Goal: Check status: Check status

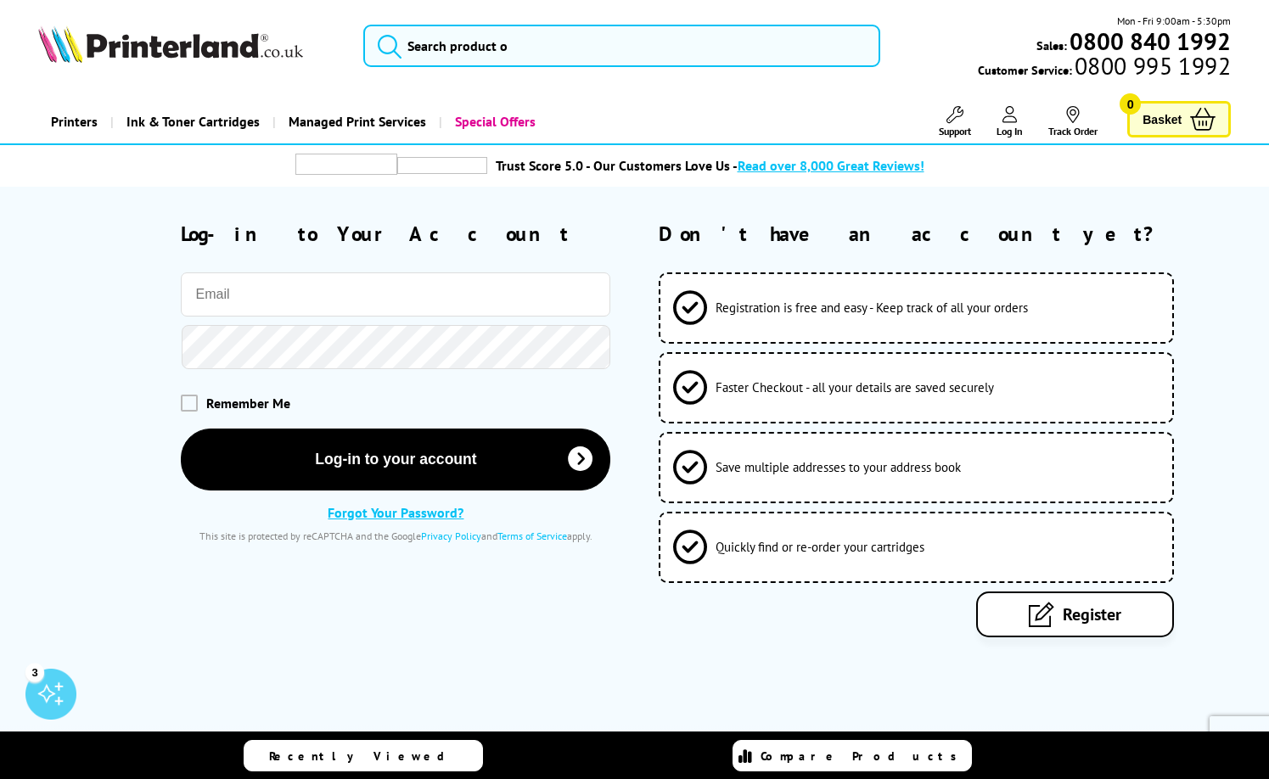
click at [346, 277] on input "email" at bounding box center [396, 295] width 430 height 44
type input "[EMAIL_ADDRESS][PERSON_NAME][DOMAIN_NAME]"
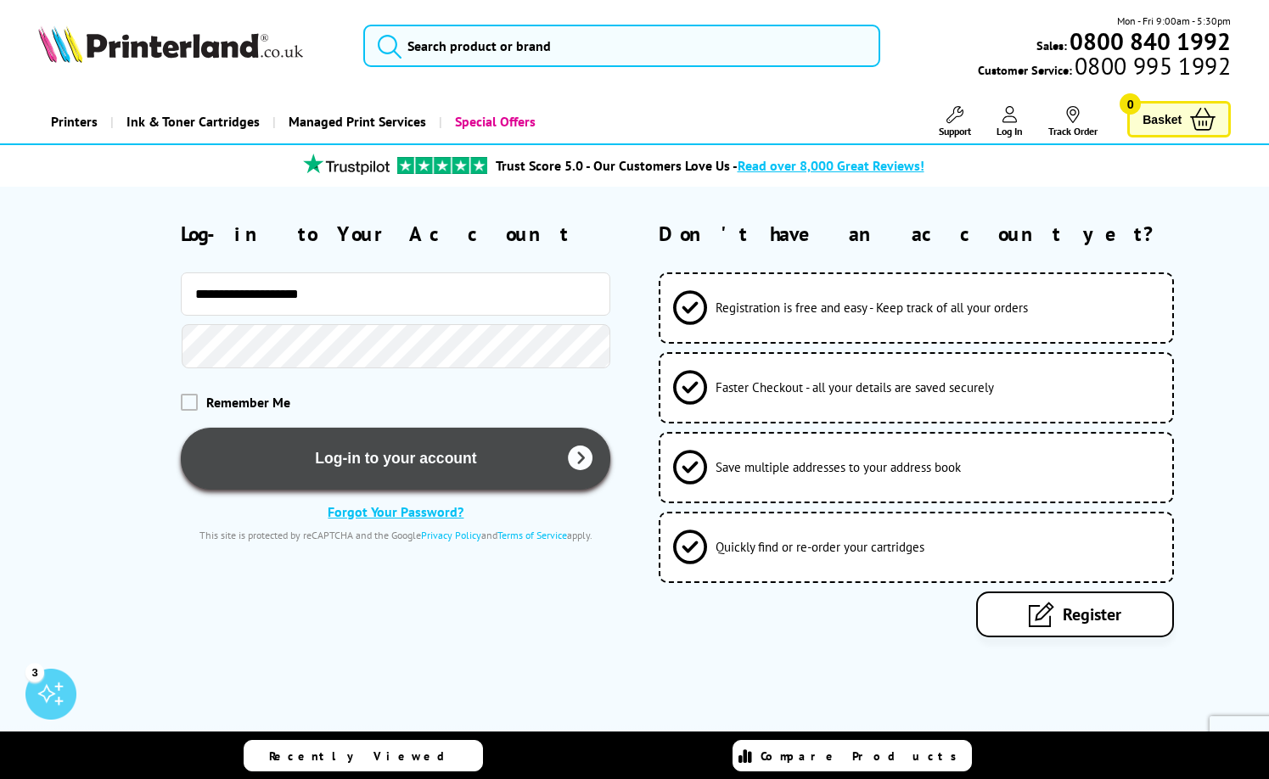
click at [372, 448] on button "Log-in to your account" at bounding box center [396, 459] width 430 height 62
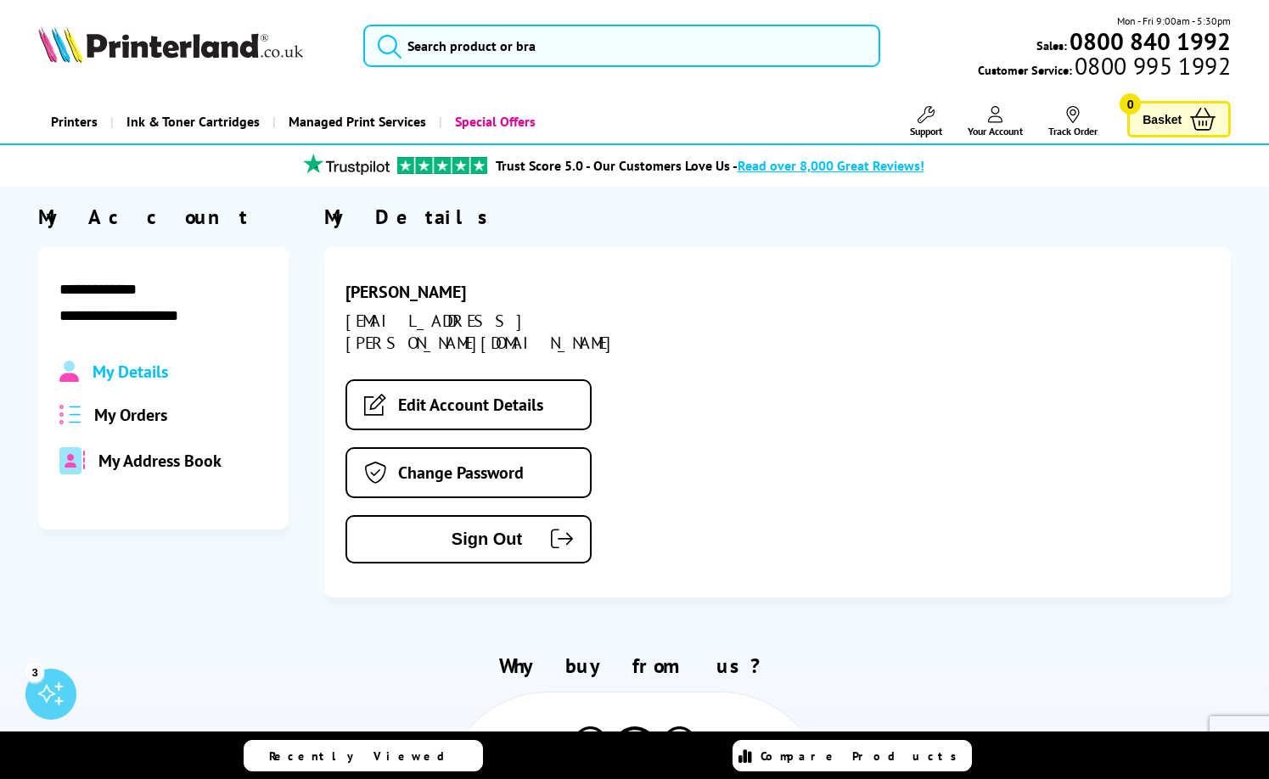
click at [140, 414] on span "My Orders" at bounding box center [130, 415] width 73 height 22
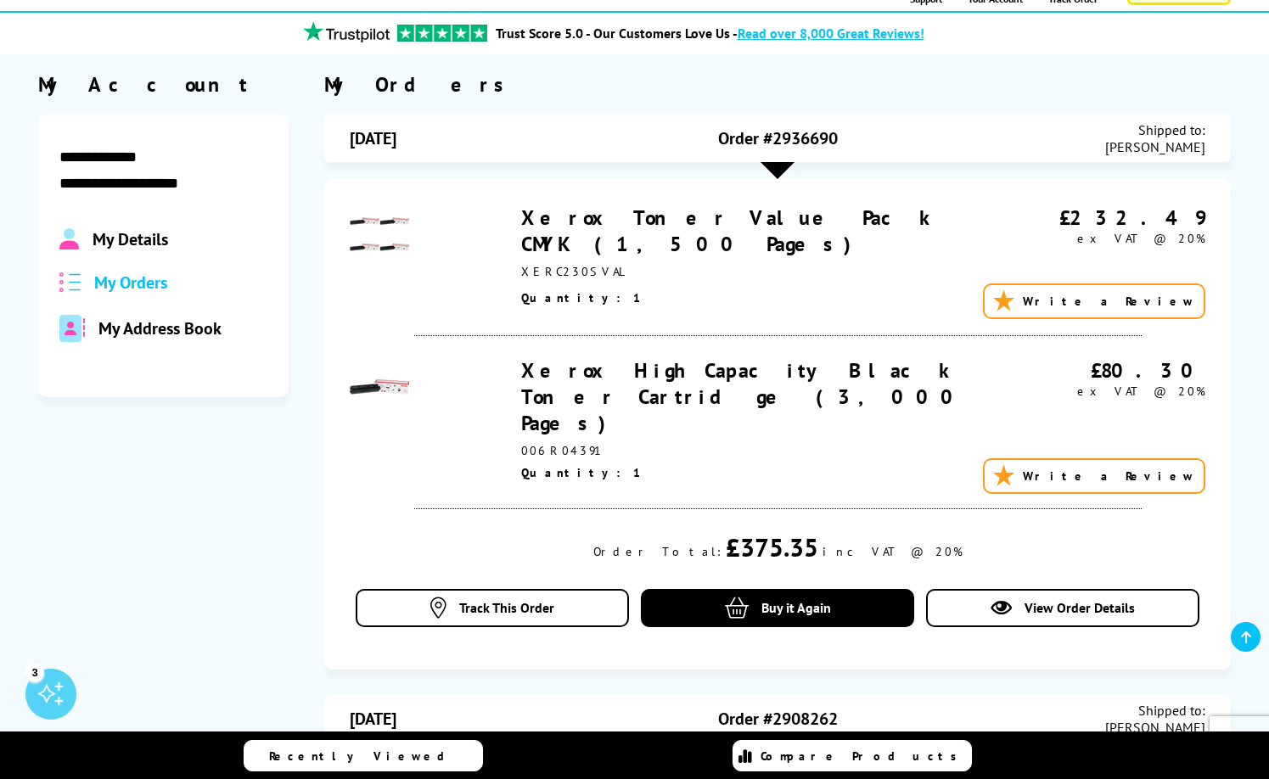
scroll to position [170, 0]
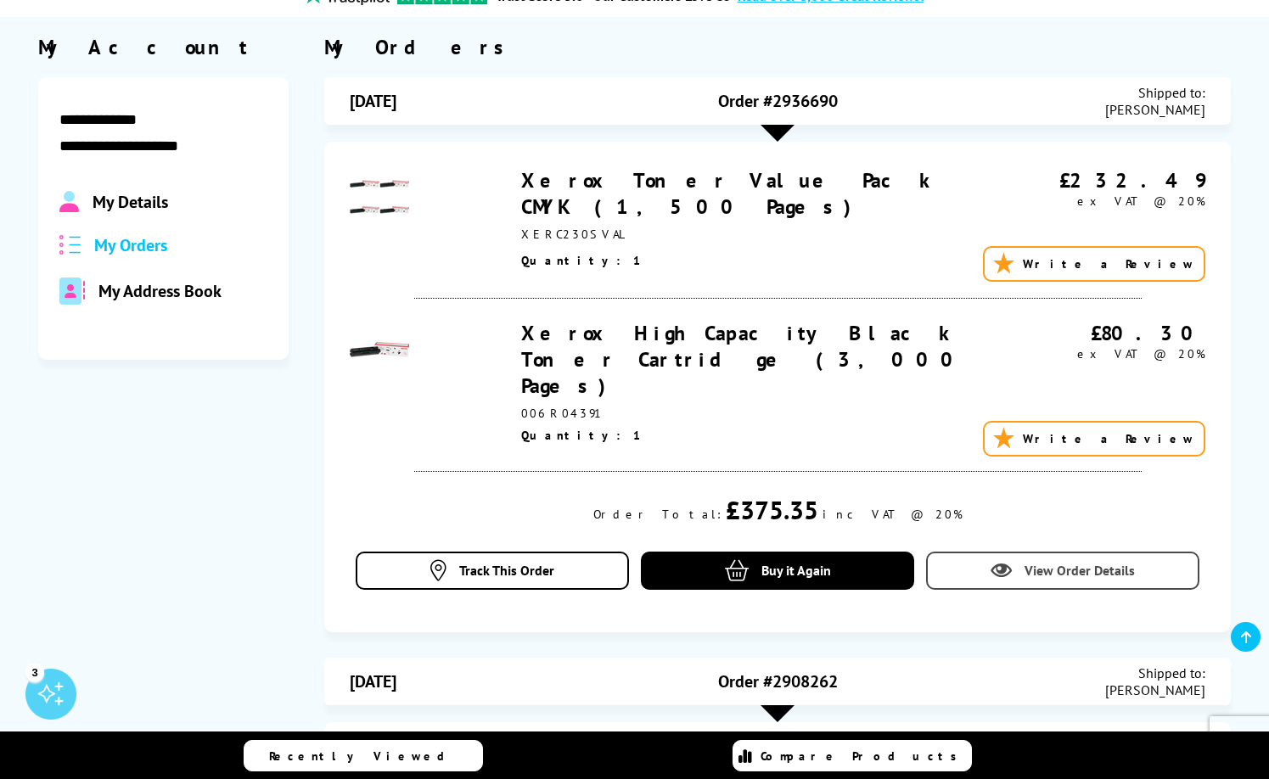
click at [1080, 562] on span "View Order Details" at bounding box center [1080, 570] width 110 height 17
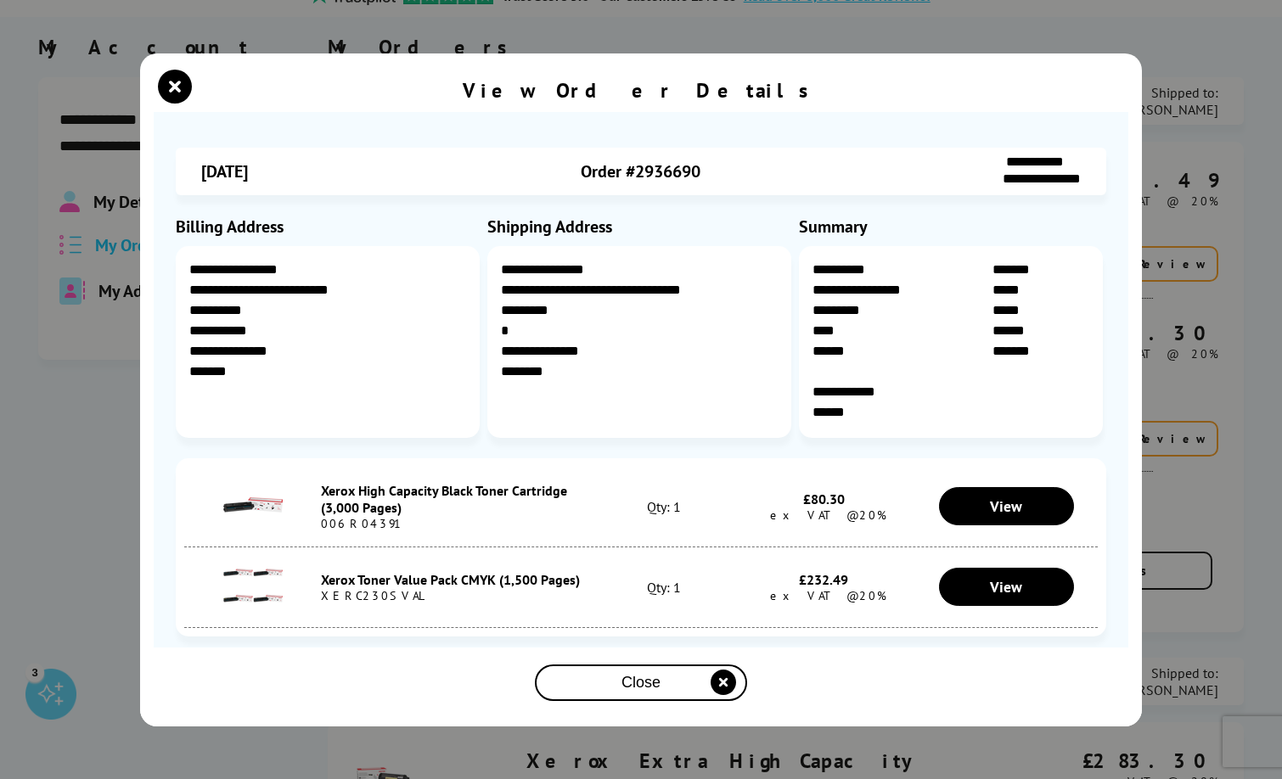
drag, startPoint x: 580, startPoint y: 170, endPoint x: 768, endPoint y: 170, distance: 187.7
click at [768, 170] on div "Order #2936690" at bounding box center [641, 172] width 293 height 34
copy span "Order #2936690"
click at [165, 82] on icon "close modal" at bounding box center [175, 87] width 34 height 34
